Goal: Task Accomplishment & Management: Complete application form

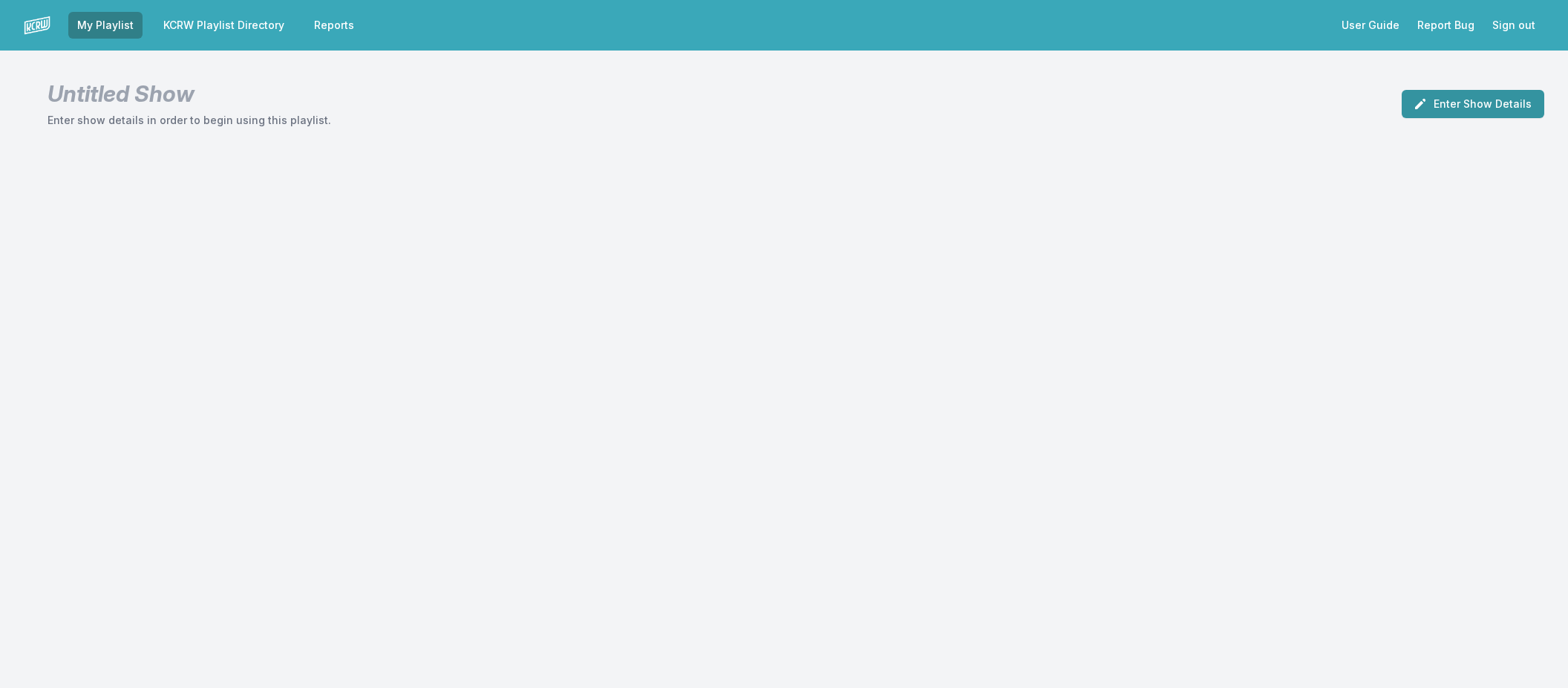
click at [1459, 108] on button "Enter Show Details" at bounding box center [1473, 104] width 143 height 28
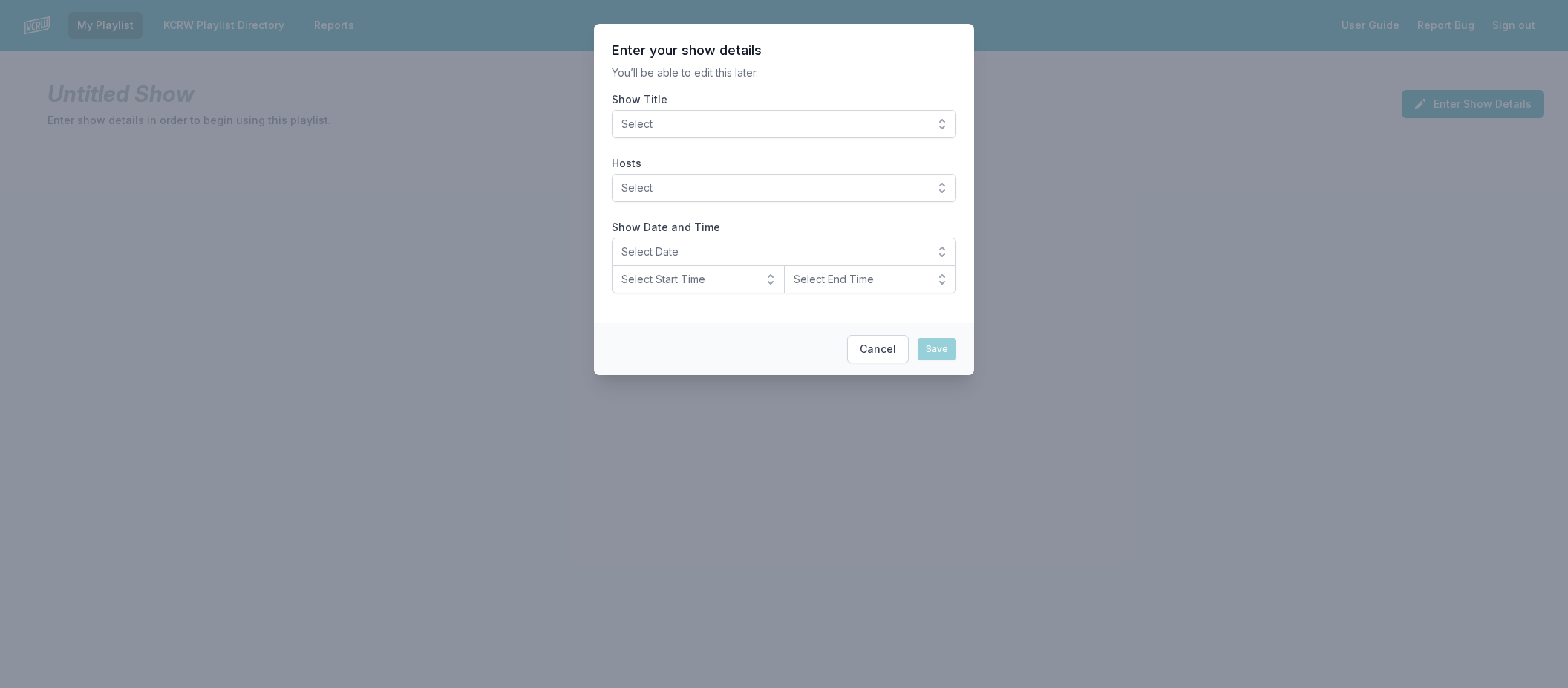
click at [943, 123] on button "Select" at bounding box center [784, 124] width 345 height 28
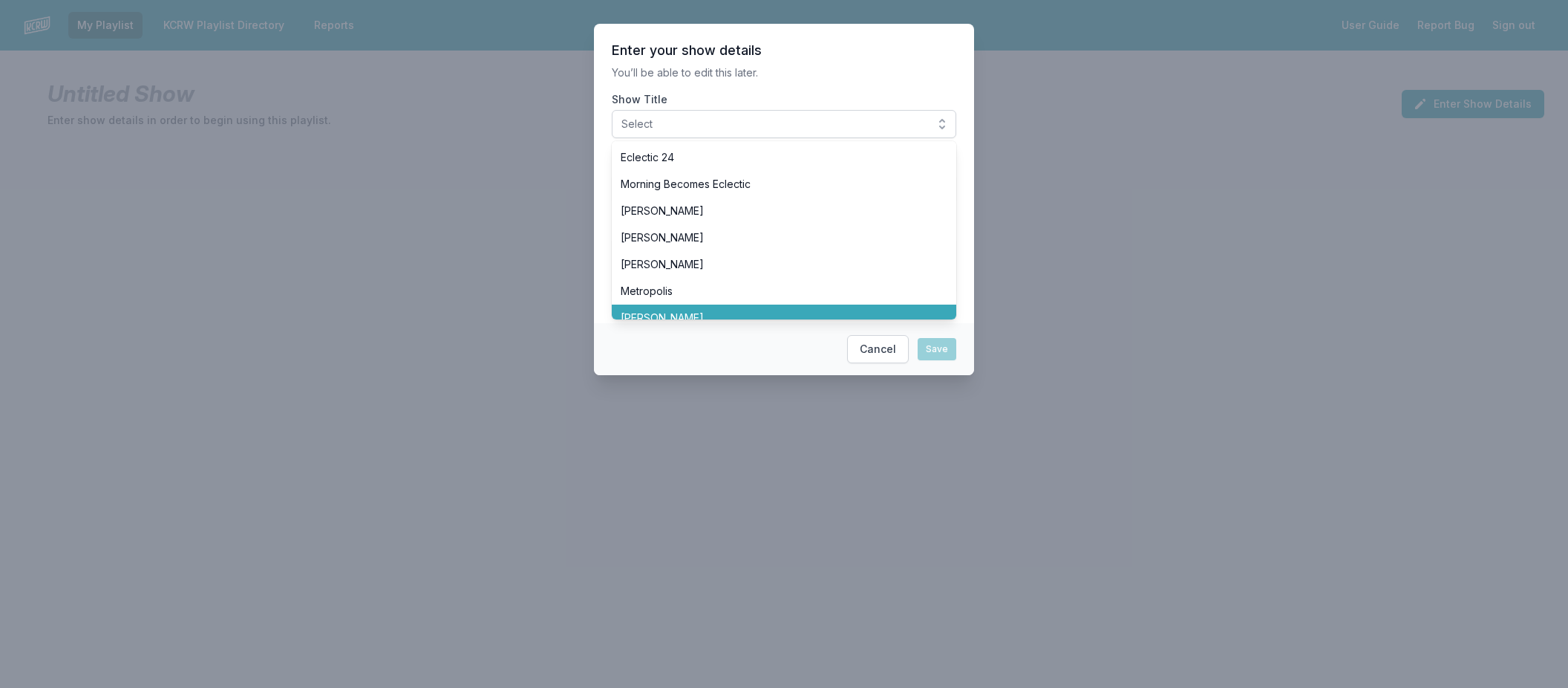
click at [759, 308] on li "[PERSON_NAME]" at bounding box center [784, 318] width 345 height 27
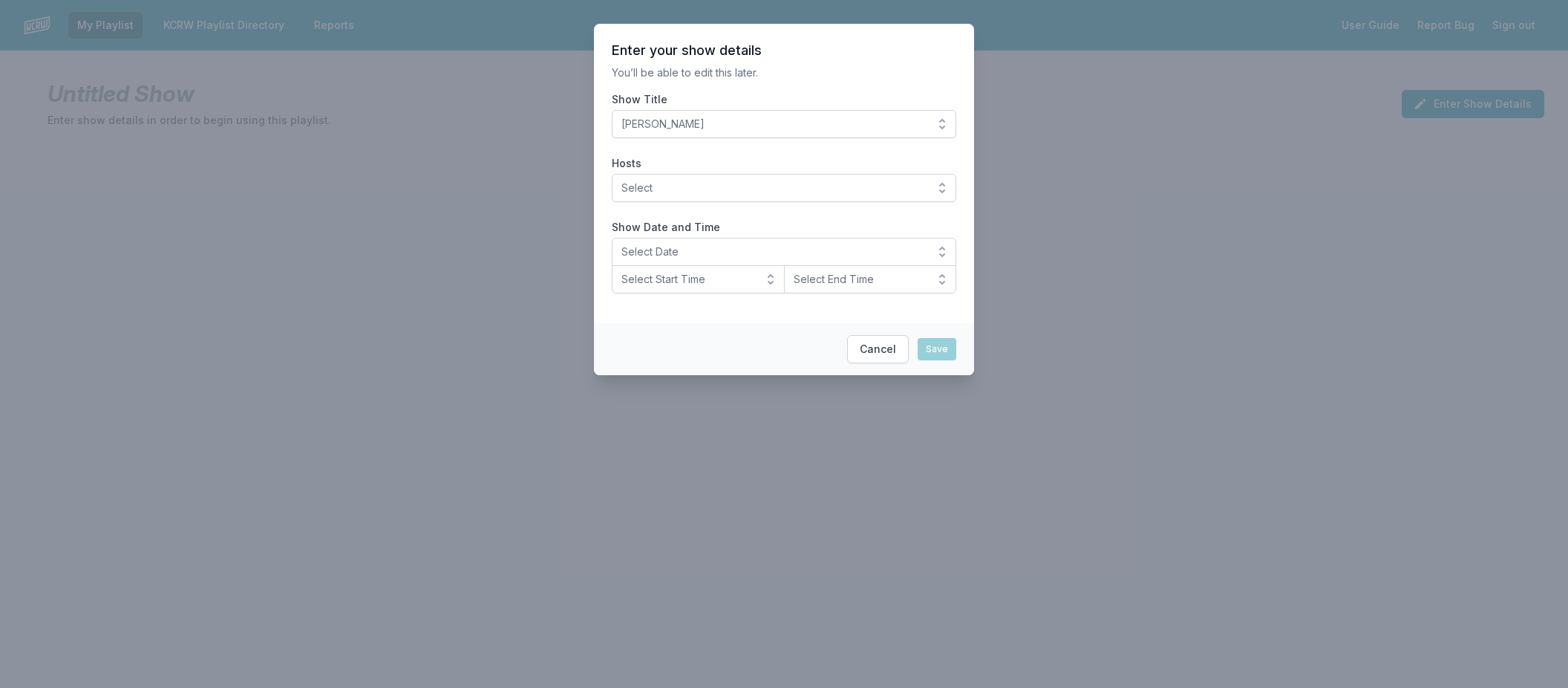
click at [943, 181] on button "Select" at bounding box center [784, 188] width 345 height 28
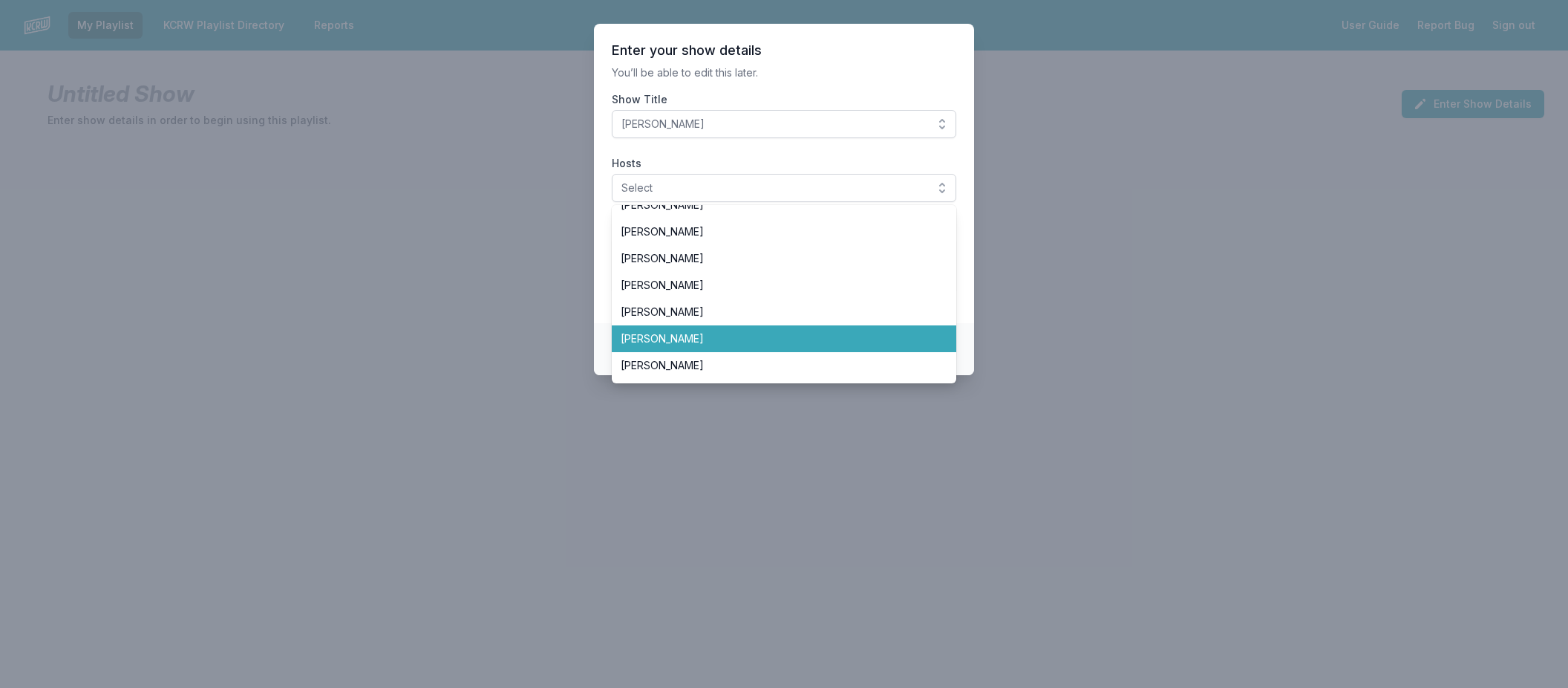
scroll to position [118, 0]
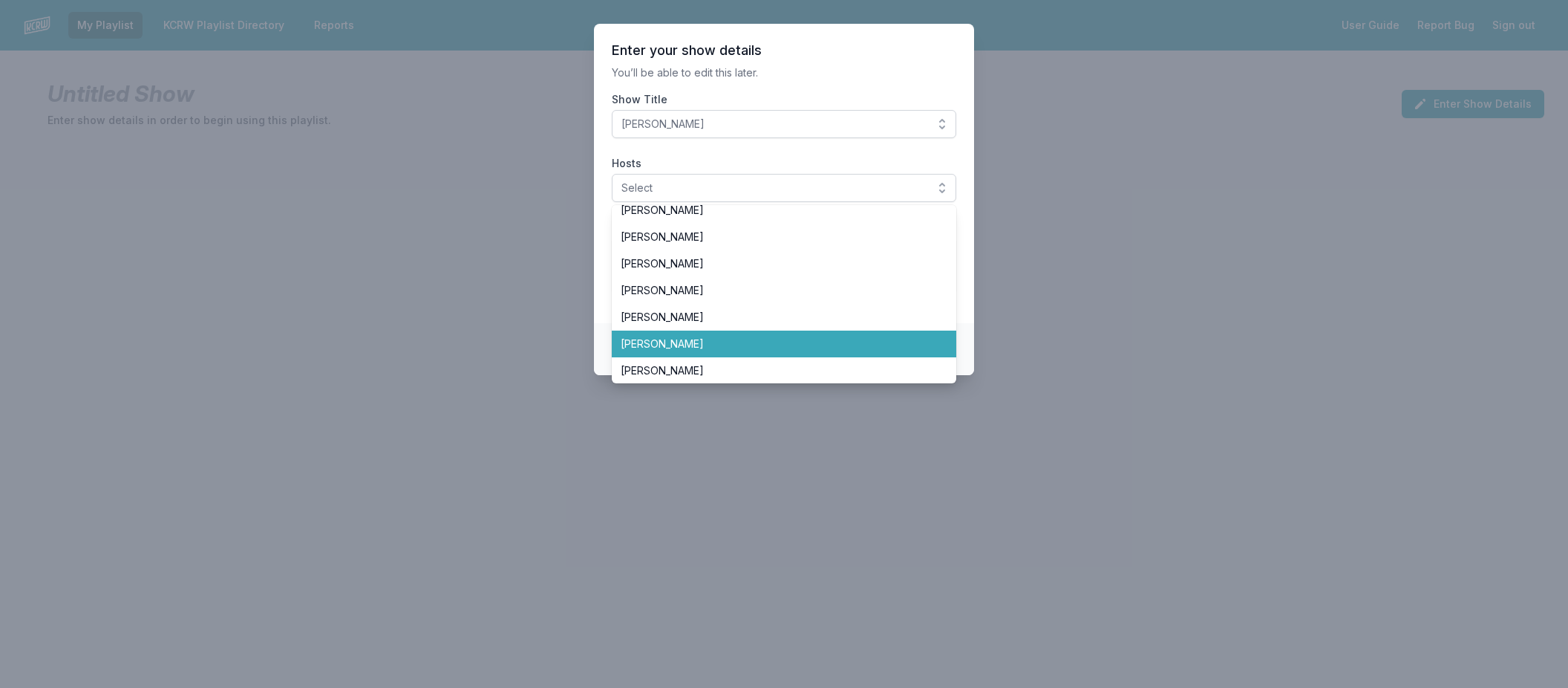
click at [732, 336] on li "[PERSON_NAME]" at bounding box center [784, 344] width 345 height 27
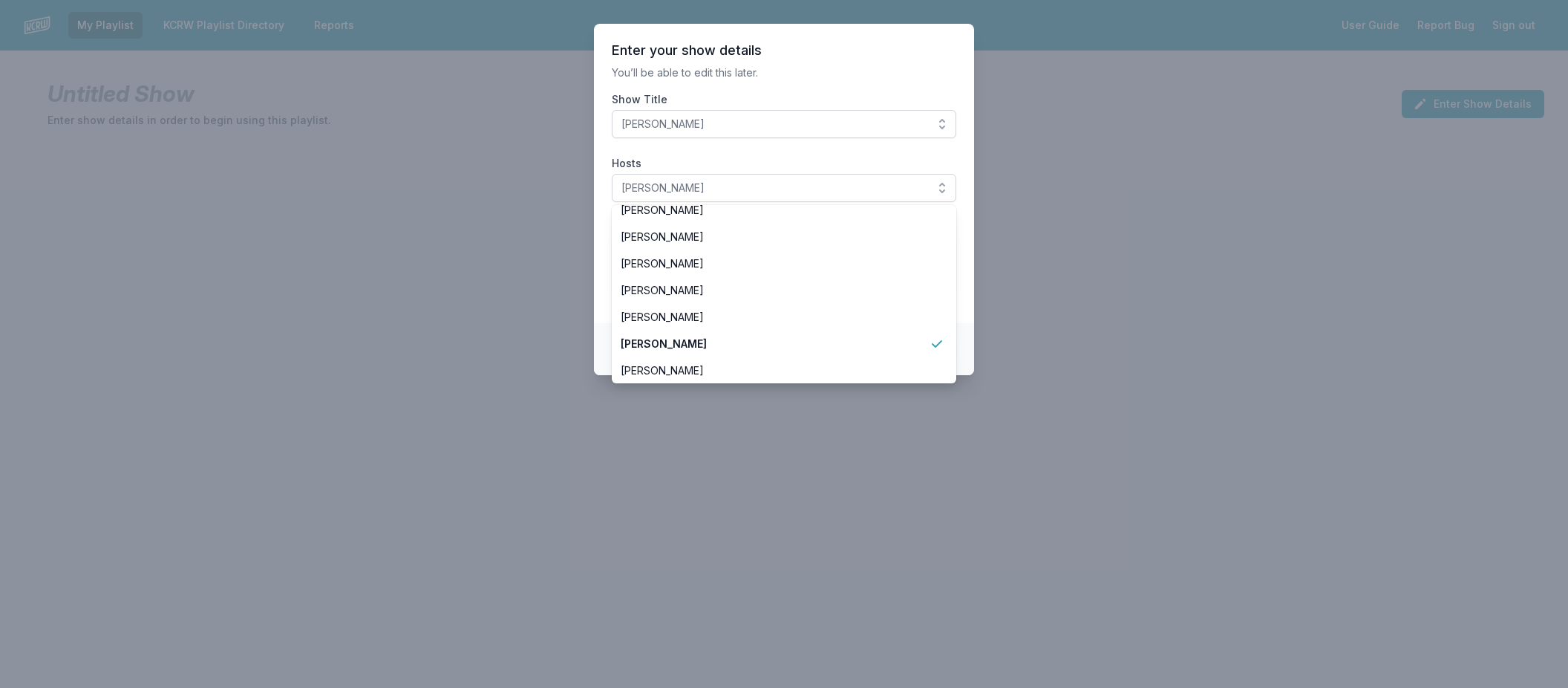
click at [603, 250] on section "Enter your show details You’ll be able to edit this later. Show Title [PERSON_N…" at bounding box center [784, 173] width 380 height 299
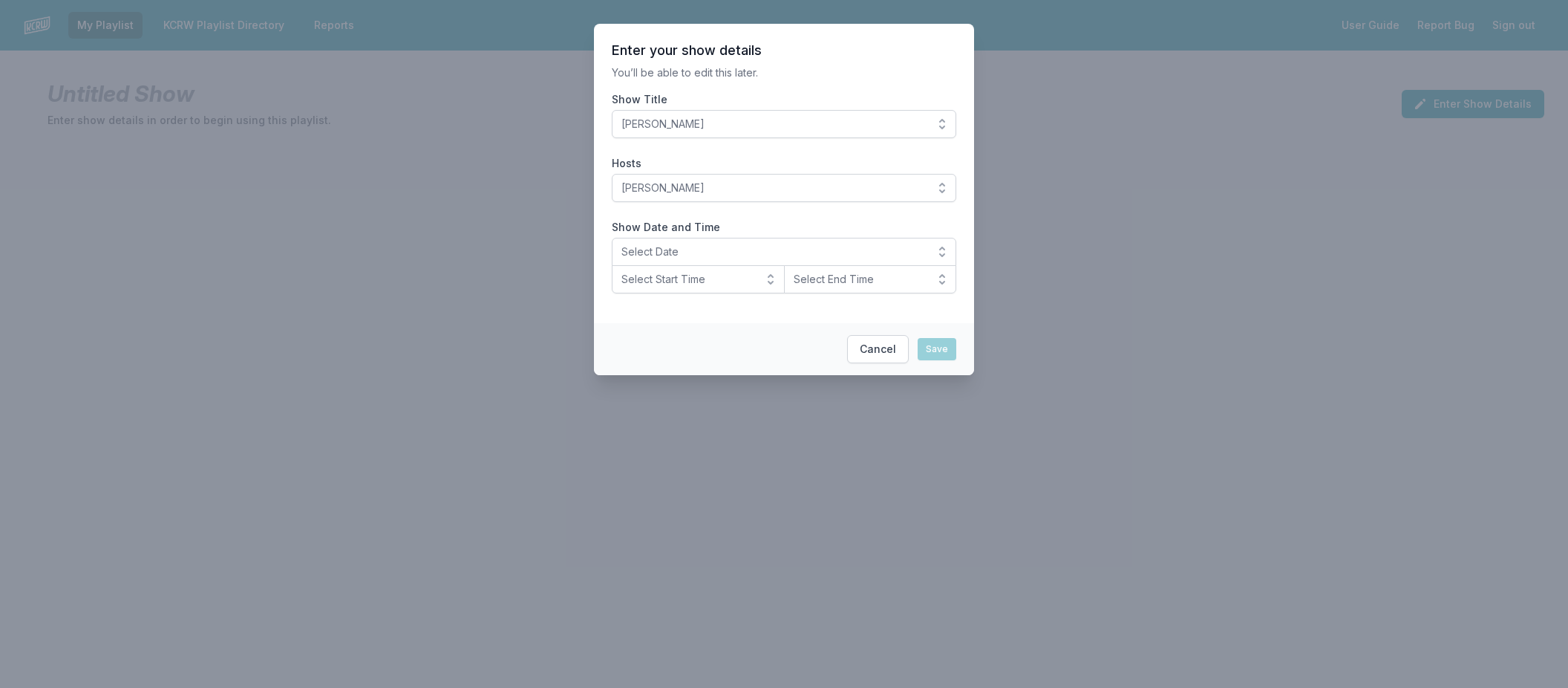
click at [945, 247] on button "Select Date" at bounding box center [784, 252] width 345 height 28
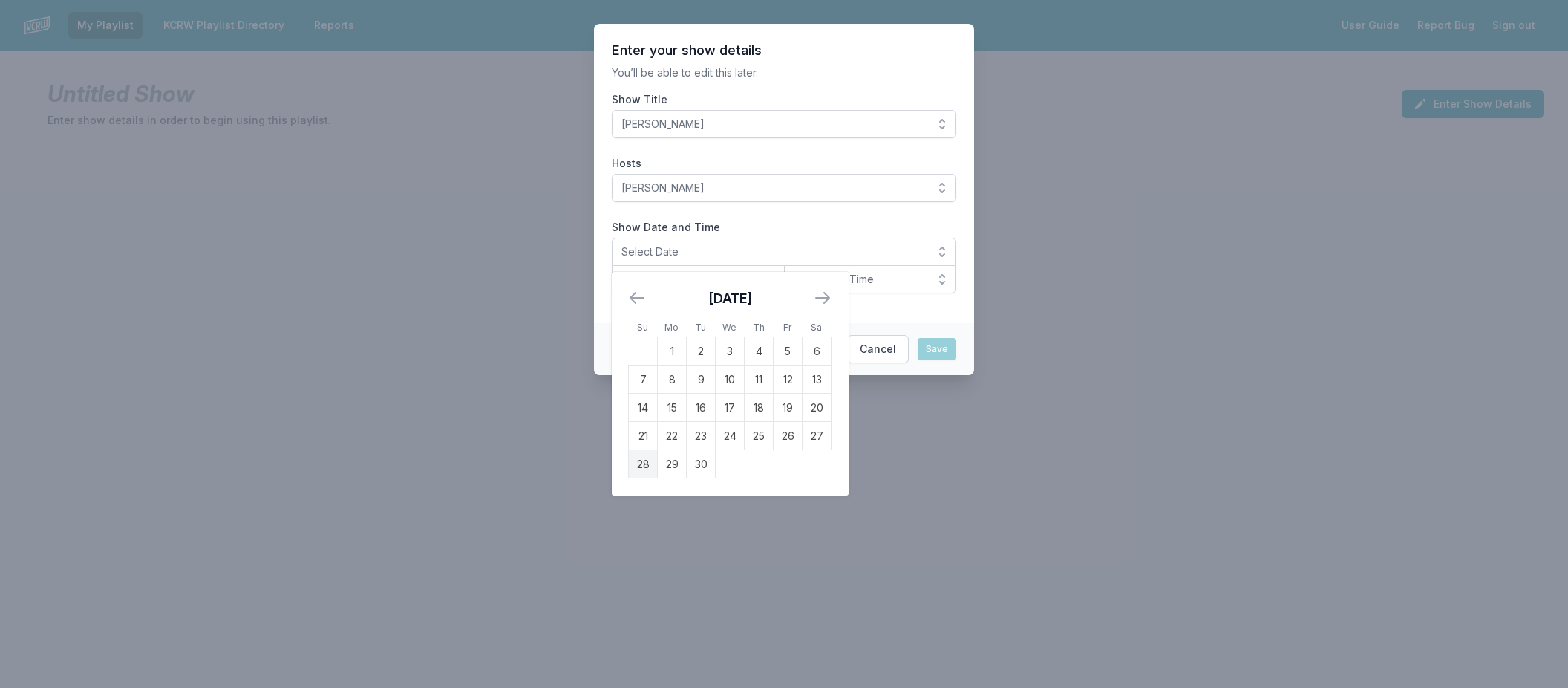
click at [644, 458] on td "28" at bounding box center [643, 464] width 29 height 28
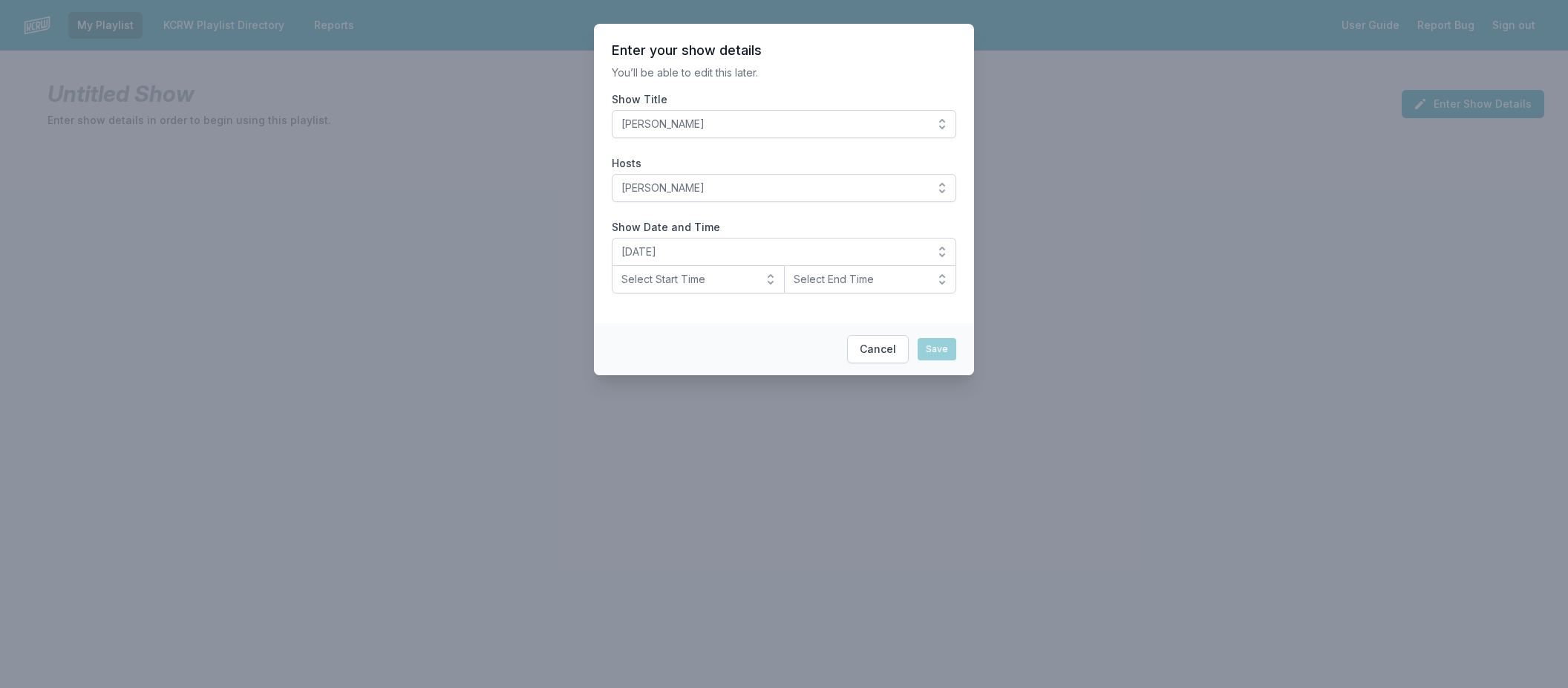
click at [766, 274] on button "Select Start Time" at bounding box center [698, 279] width 173 height 28
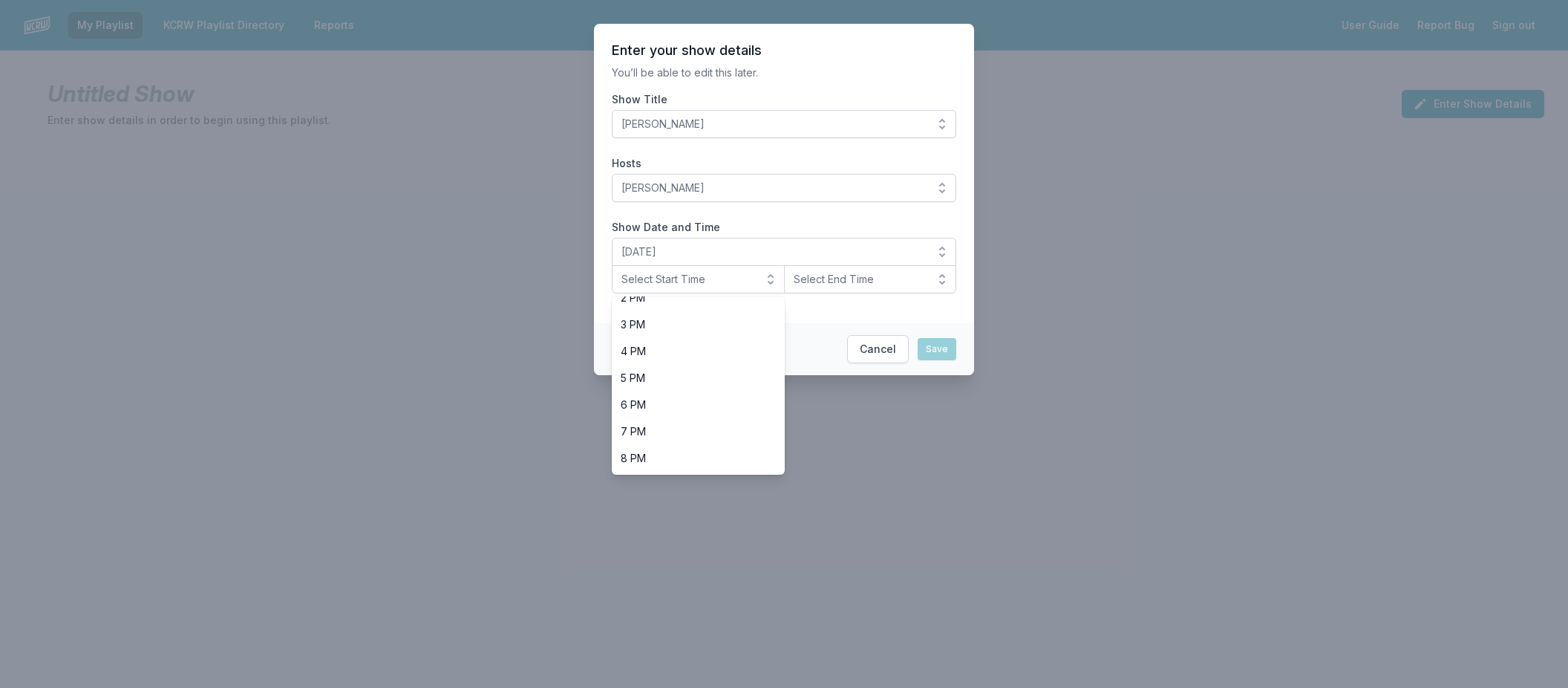
scroll to position [470, 0]
click at [710, 375] on span "8 PM" at bounding box center [689, 378] width 137 height 15
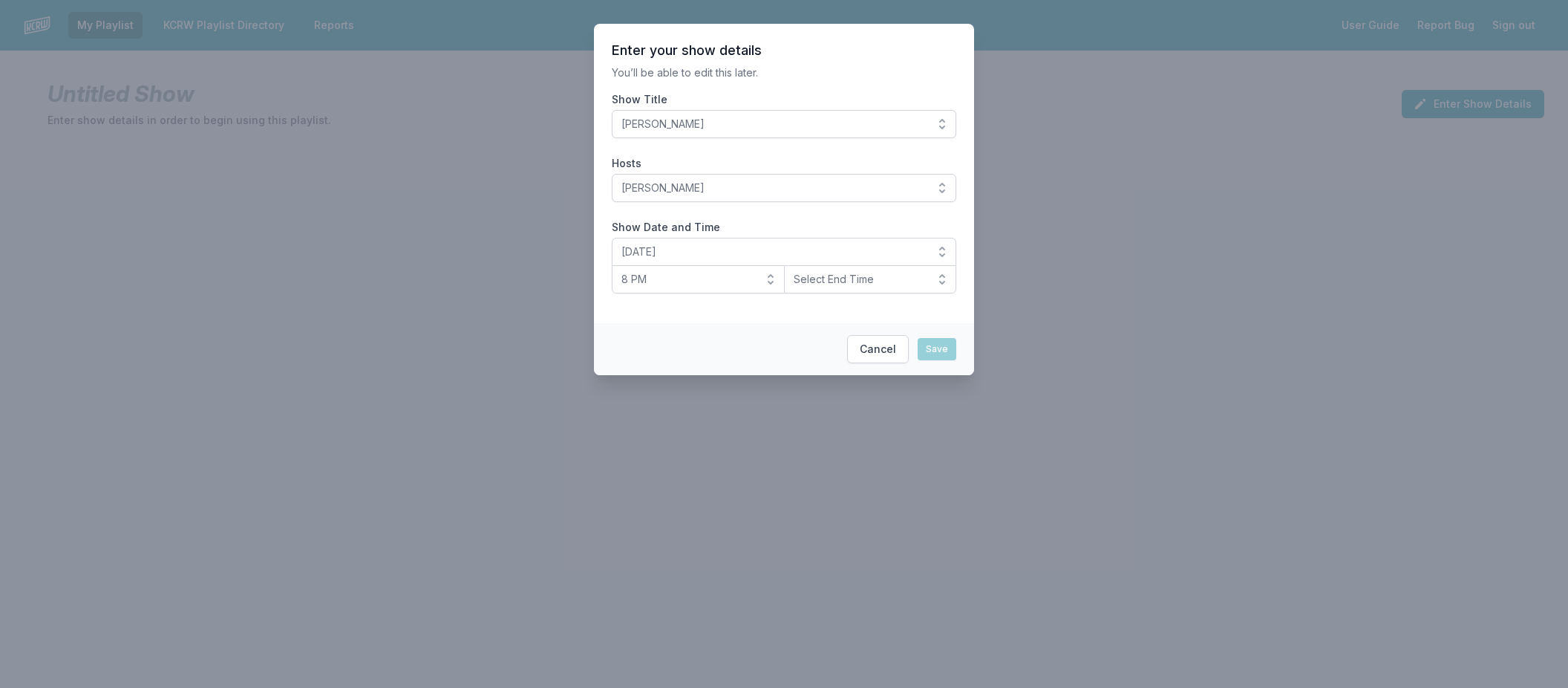
click at [945, 276] on button "Select End Time" at bounding box center [871, 279] width 173 height 28
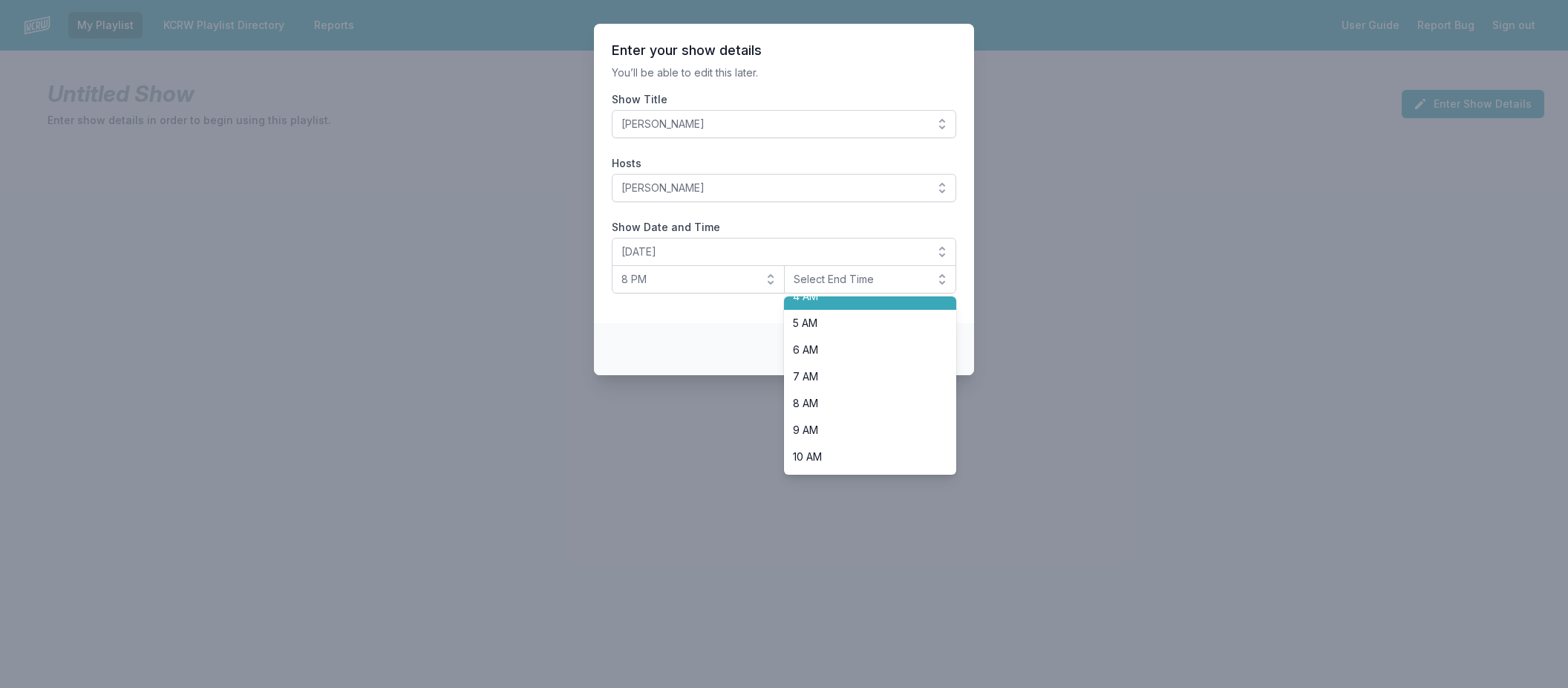
scroll to position [432, 0]
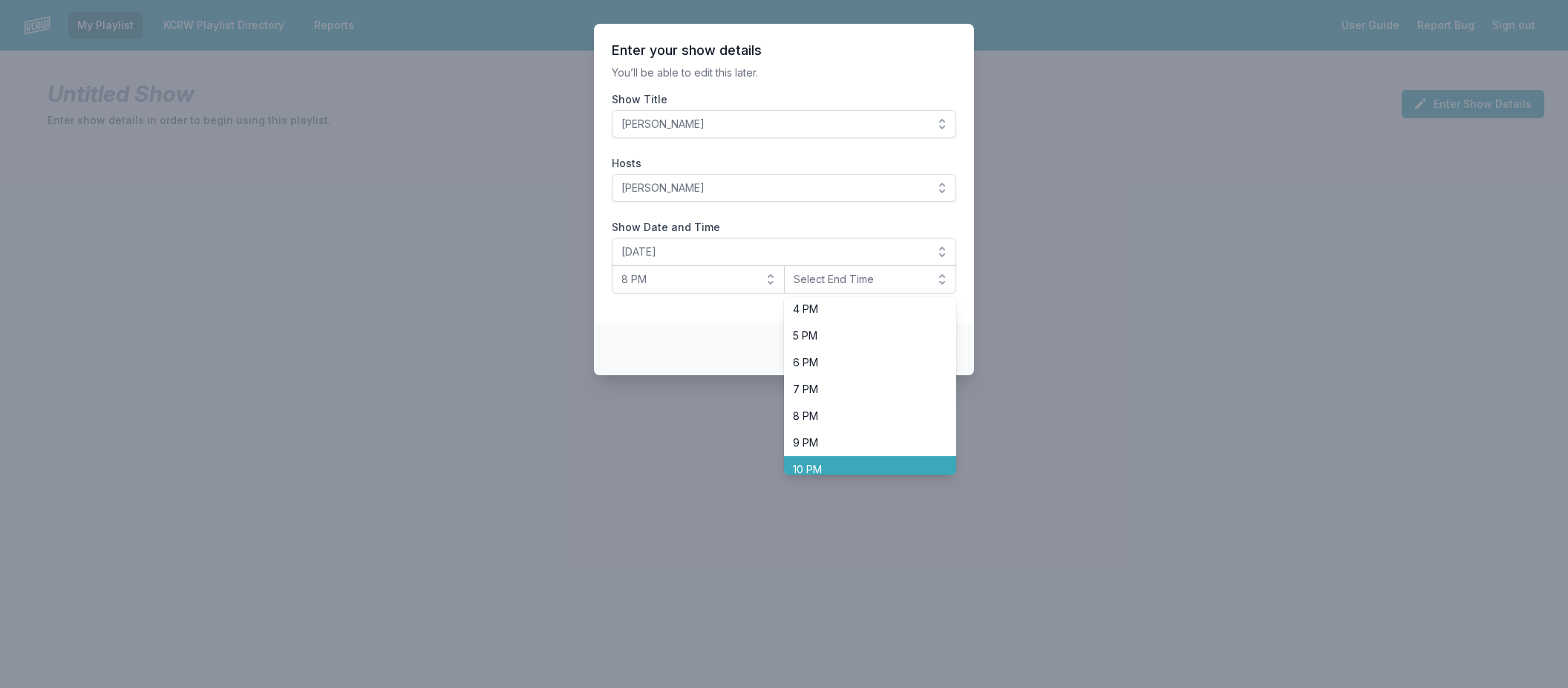
click at [837, 465] on span "10 PM" at bounding box center [862, 470] width 137 height 15
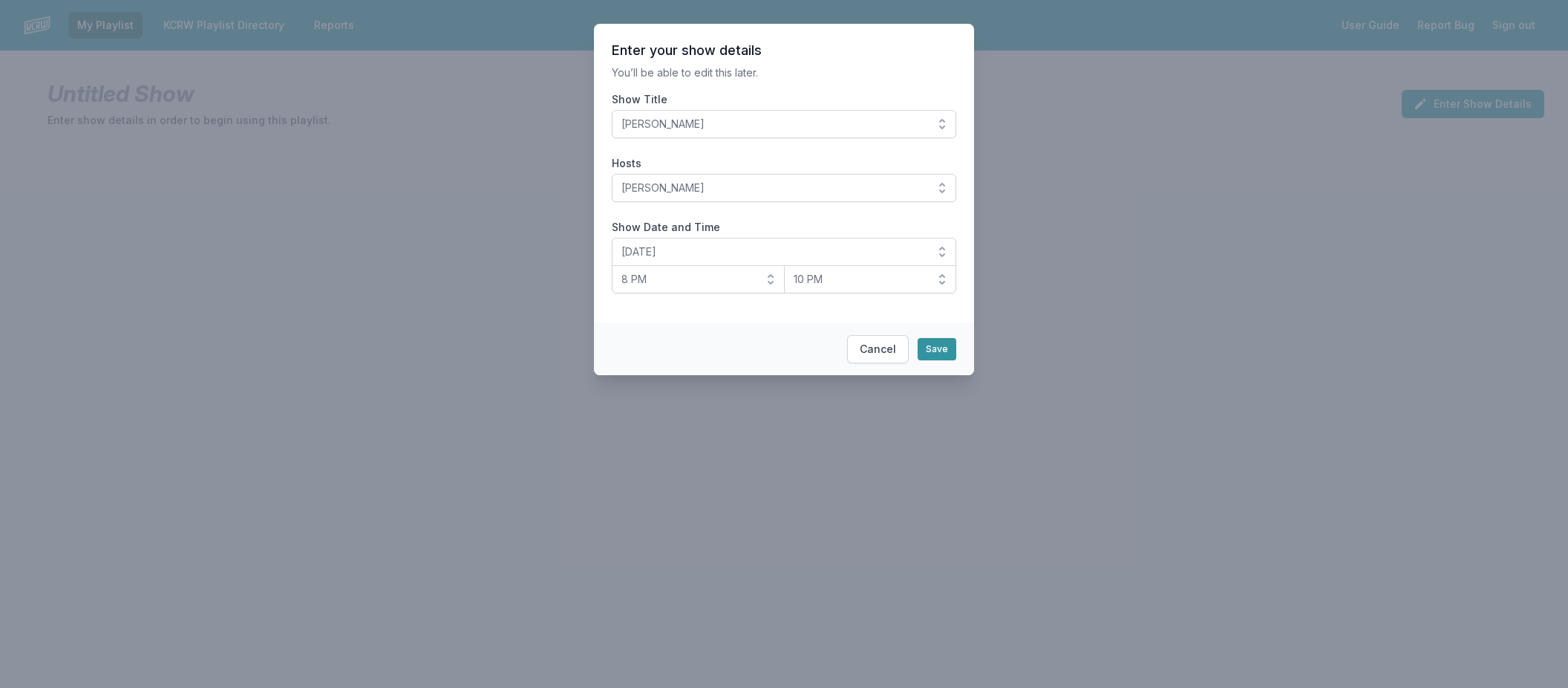
click at [937, 348] on button "Save" at bounding box center [937, 349] width 39 height 22
